Goal: Task Accomplishment & Management: Manage account settings

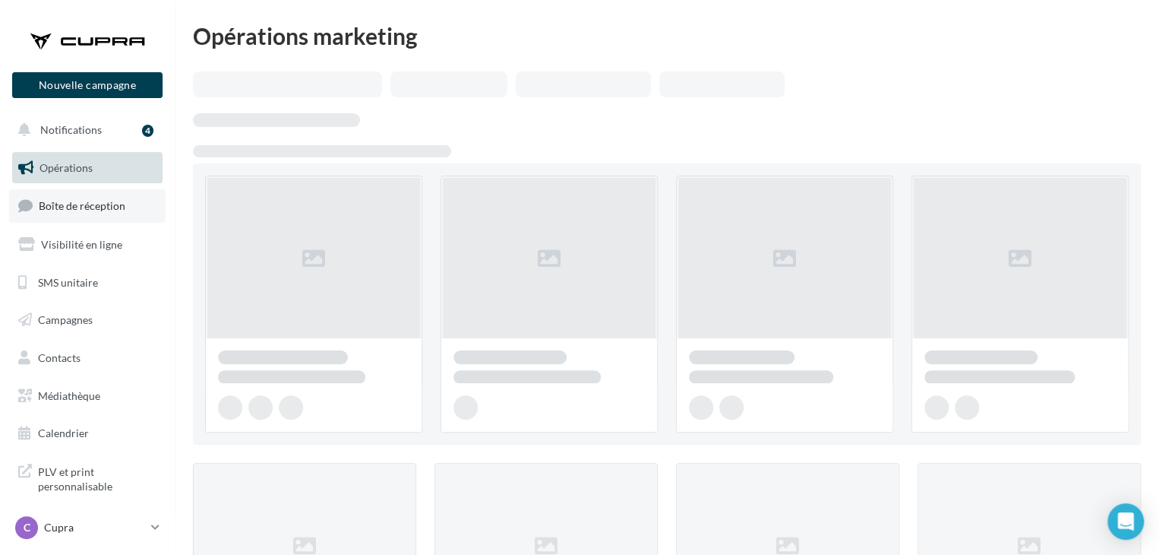
click at [134, 199] on link "Boîte de réception" at bounding box center [87, 205] width 156 height 33
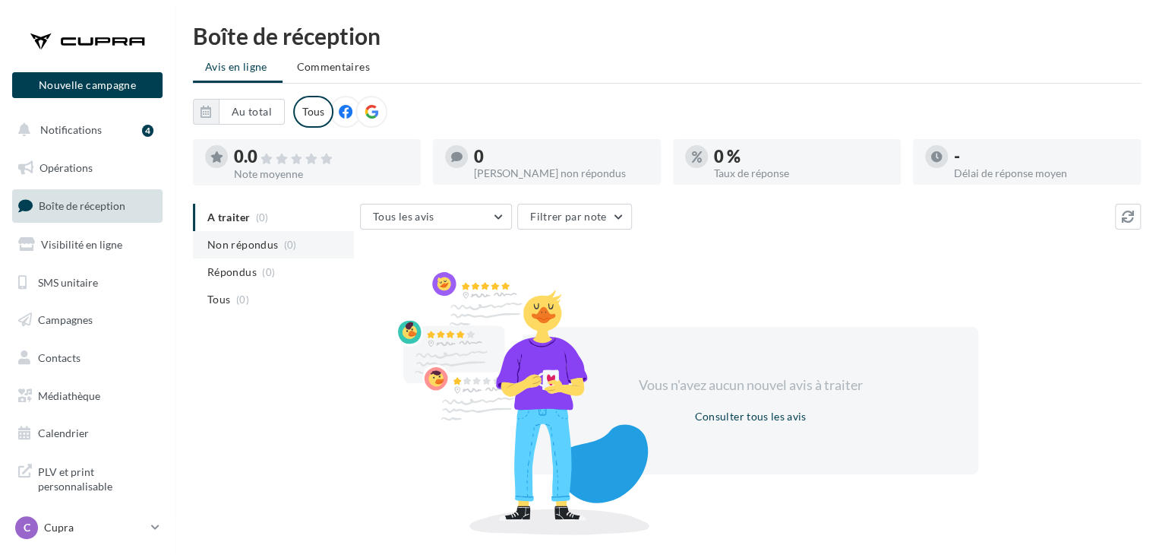
click at [264, 240] on li "Non répondus (0)" at bounding box center [273, 244] width 161 height 27
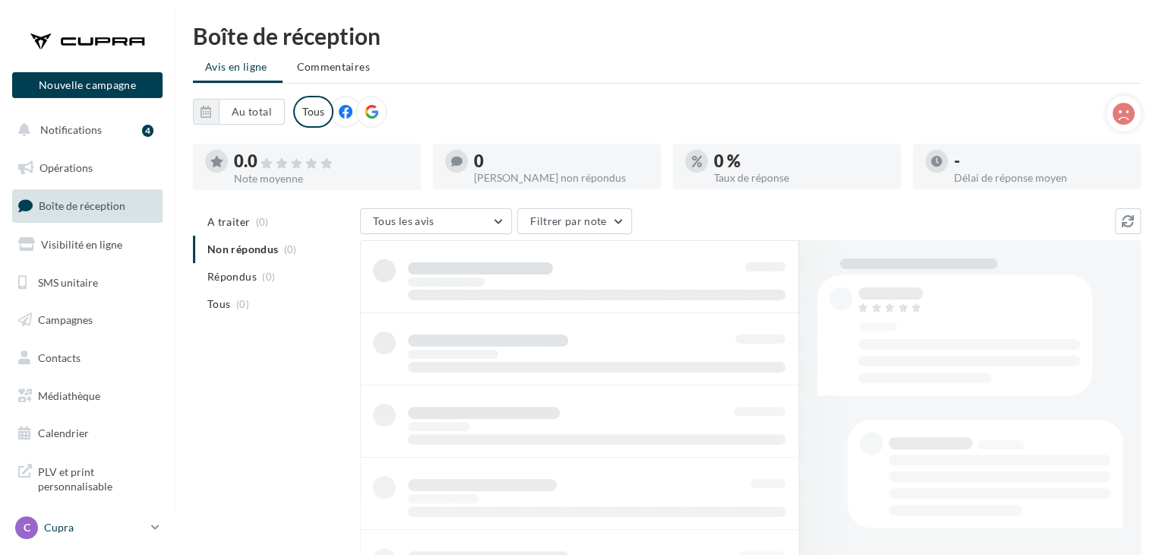
click at [75, 526] on p "Cupra" at bounding box center [94, 527] width 101 height 15
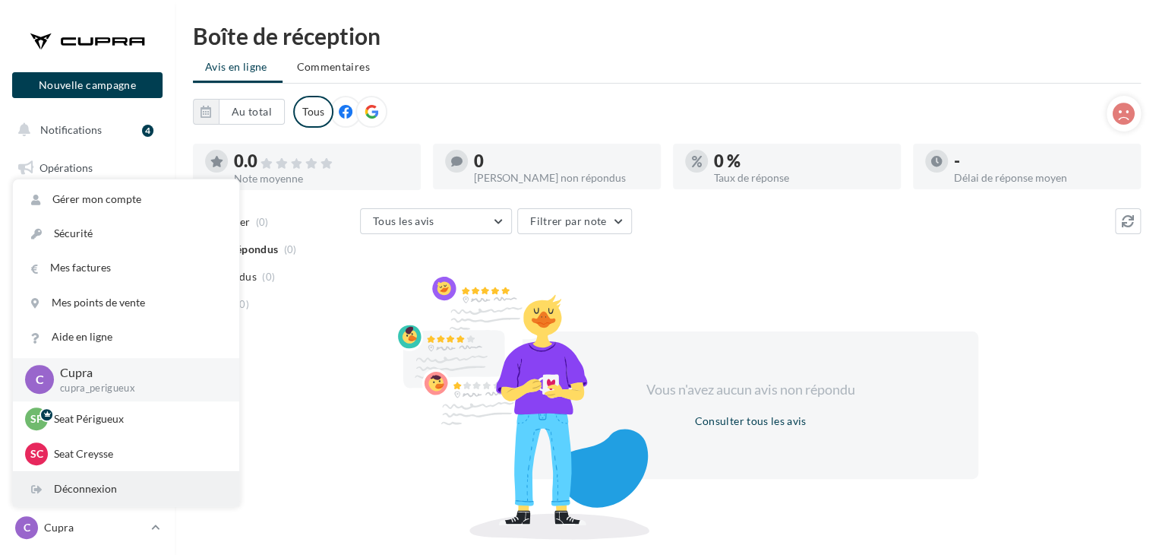
click at [87, 493] on div "Déconnexion" at bounding box center [126, 489] width 226 height 34
